Goal: Task Accomplishment & Management: Manage account settings

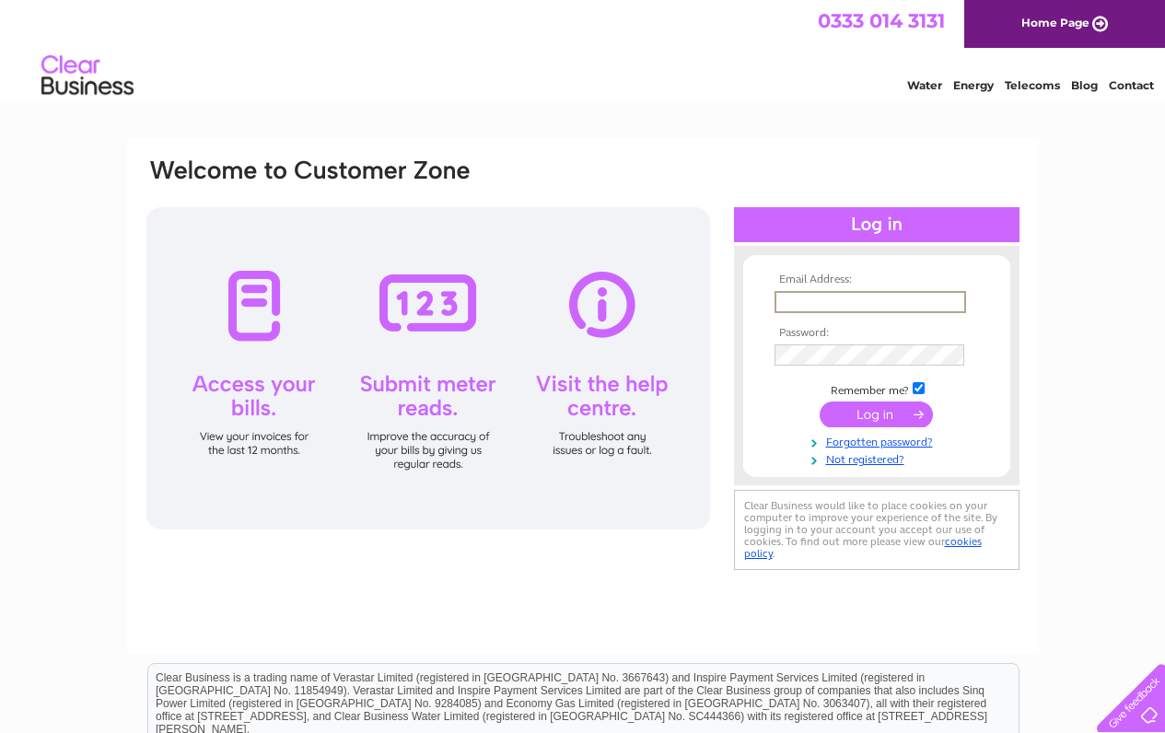
type input "[EMAIL_ADDRESS][DOMAIN_NAME]"
click at [877, 412] on input "submit" at bounding box center [876, 413] width 113 height 26
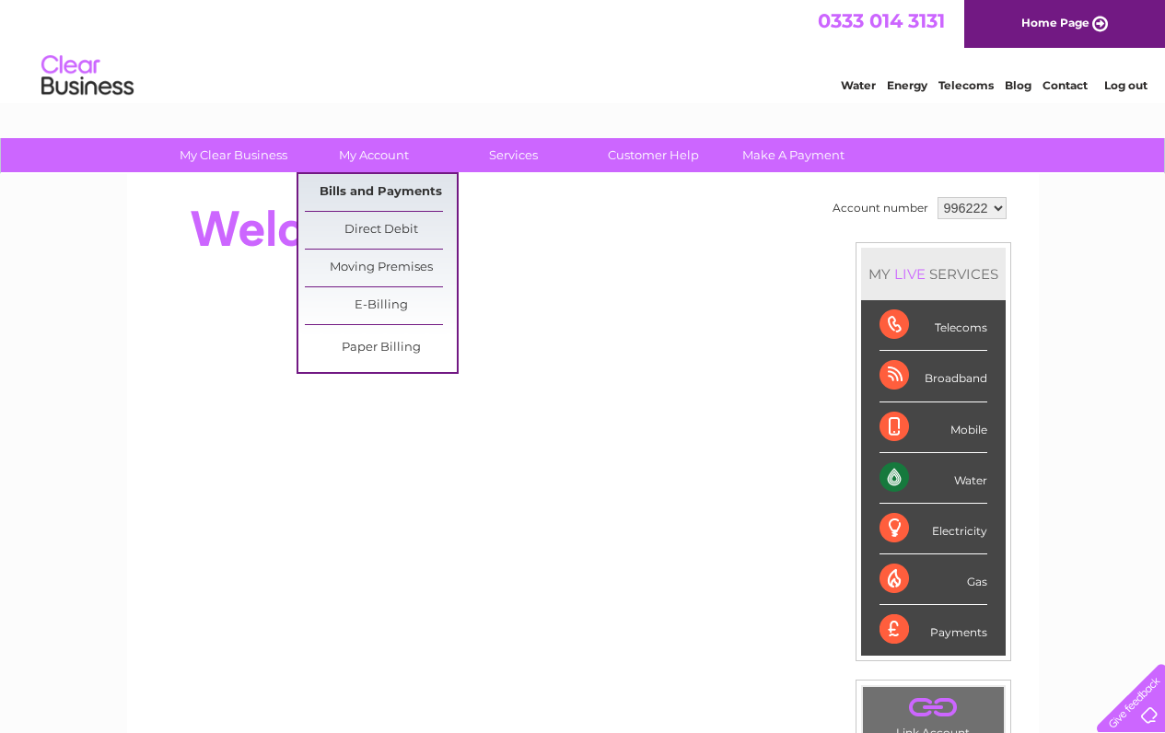
click at [366, 190] on link "Bills and Payments" at bounding box center [381, 192] width 152 height 37
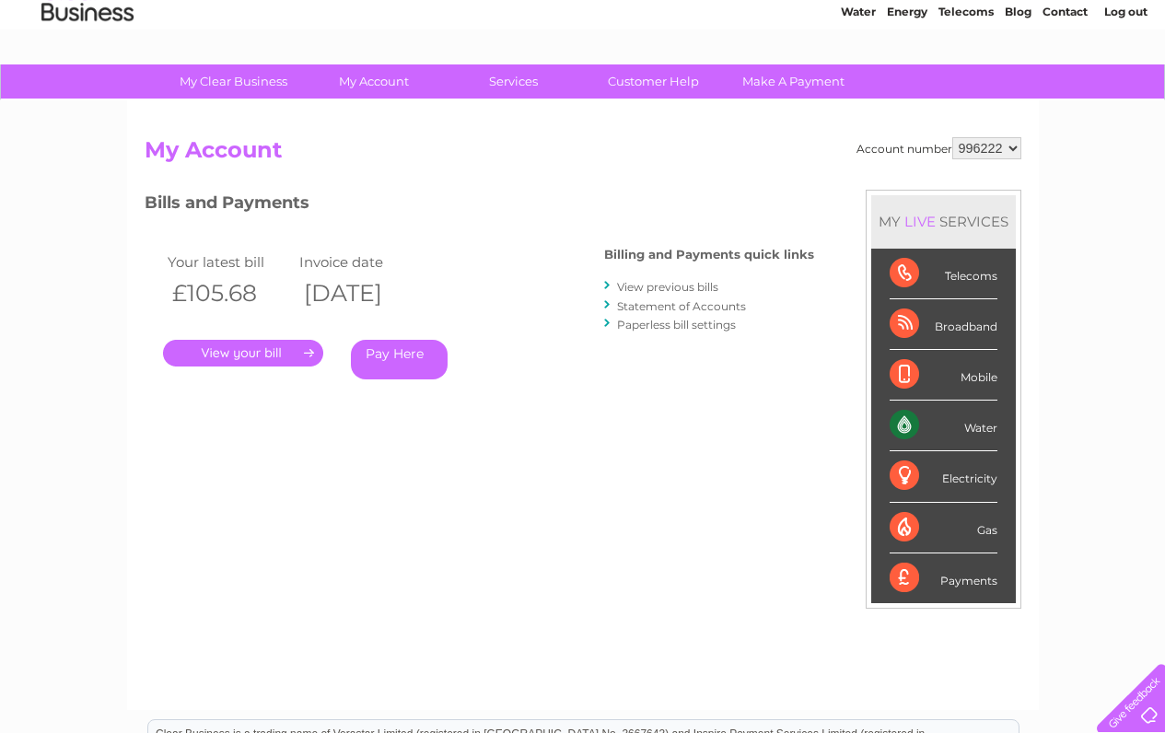
scroll to position [82, 0]
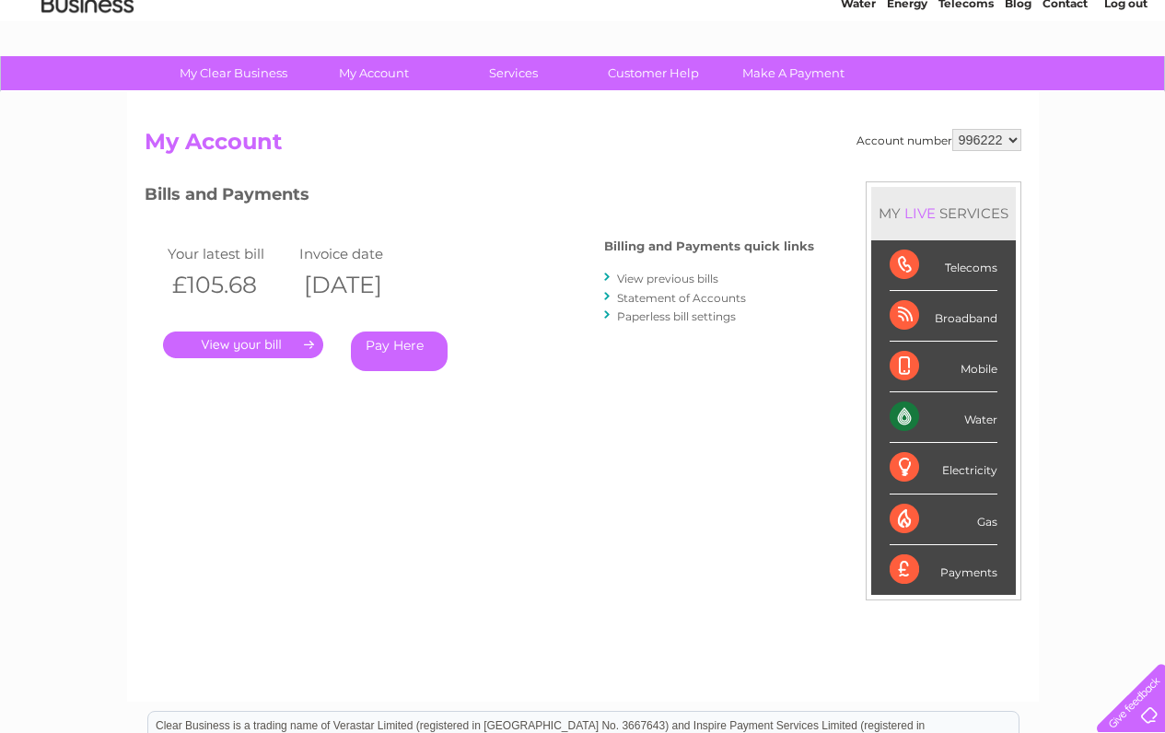
click at [291, 343] on link "." at bounding box center [243, 344] width 160 height 27
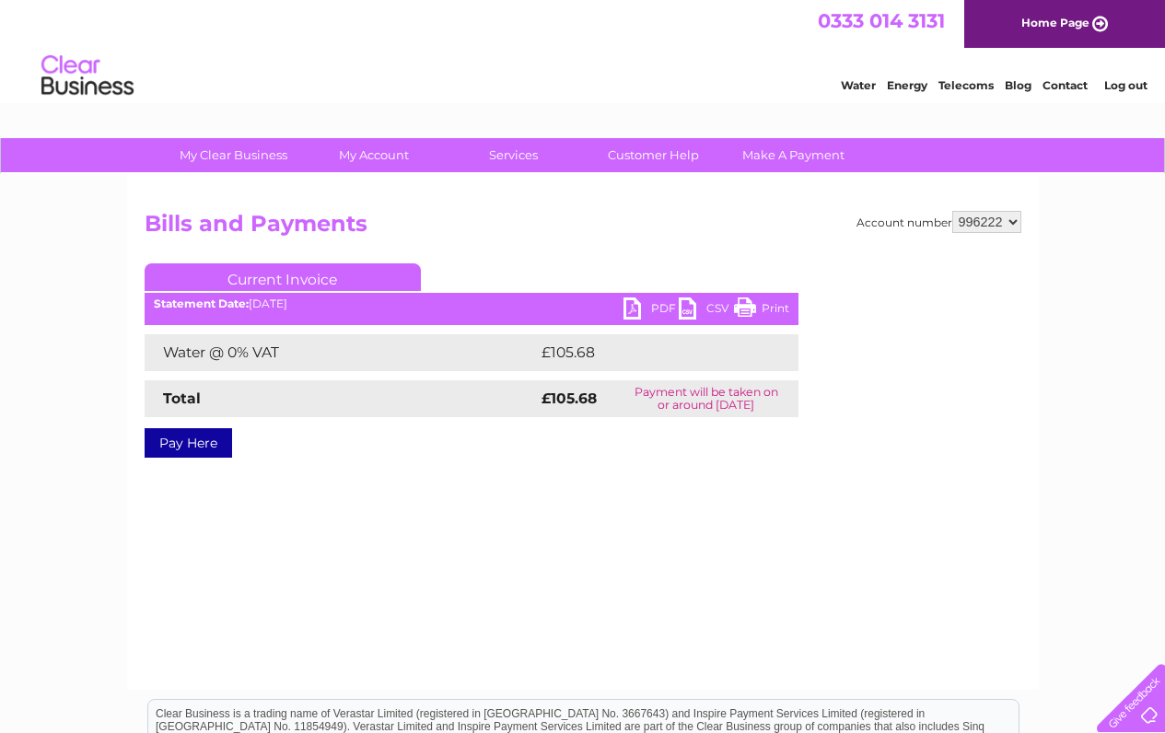
click at [634, 310] on link "PDF" at bounding box center [650, 310] width 55 height 27
